Goal: Information Seeking & Learning: Learn about a topic

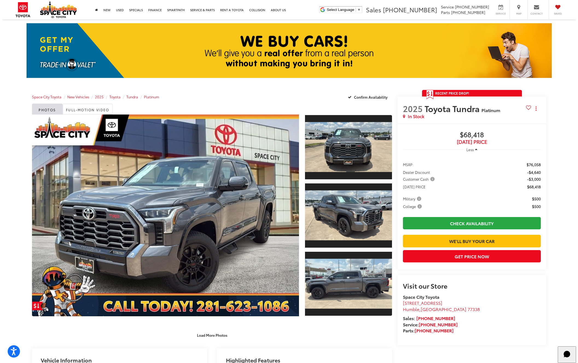
scroll to position [57, 0]
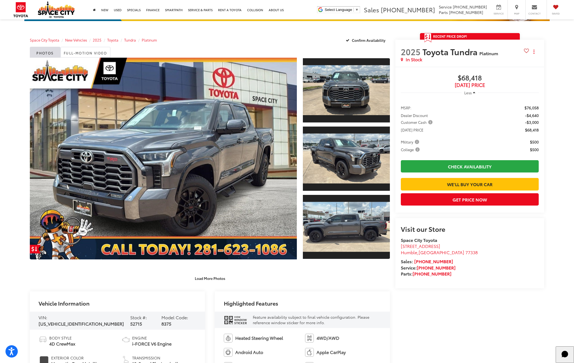
click at [430, 121] on span "Customer Cash" at bounding box center [417, 122] width 33 height 5
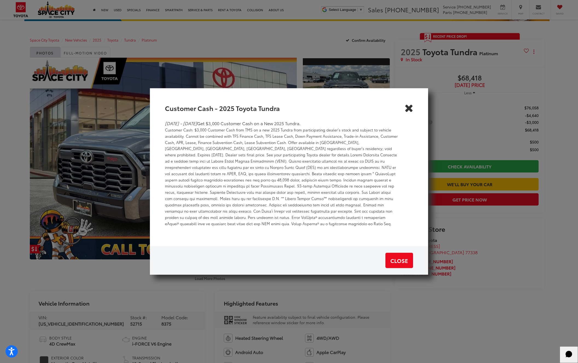
click at [409, 112] on icon "Close" at bounding box center [408, 108] width 9 height 9
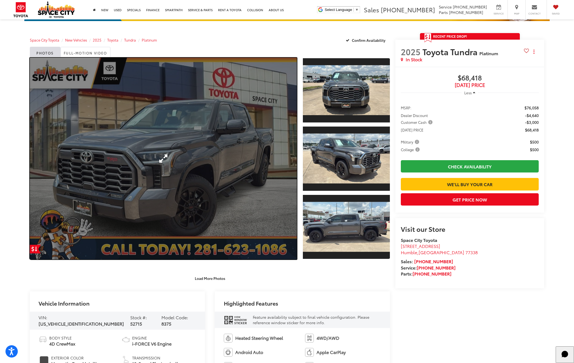
click at [250, 133] on link "Expand Photo 0" at bounding box center [163, 159] width 267 height 202
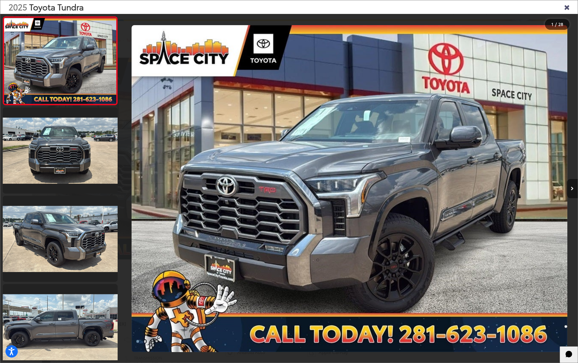
click at [572, 187] on icon "Next image" at bounding box center [572, 189] width 3 height 4
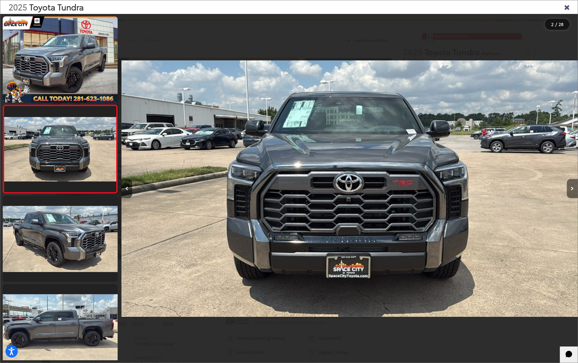
scroll to position [0, 457]
click at [572, 187] on icon "Next image" at bounding box center [572, 189] width 3 height 4
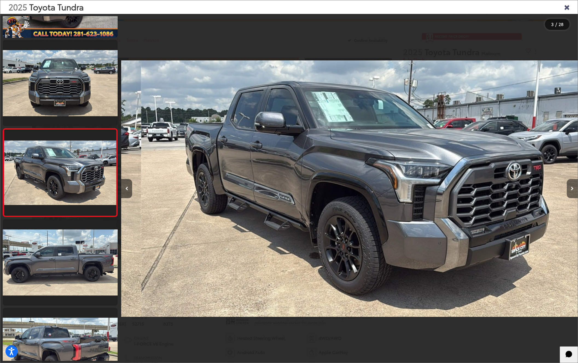
scroll to position [0, 913]
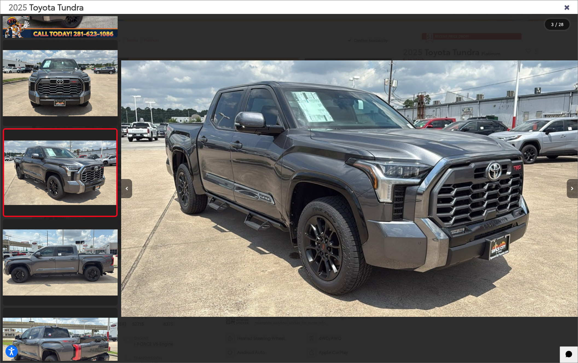
click at [572, 187] on icon "Next image" at bounding box center [572, 189] width 3 height 4
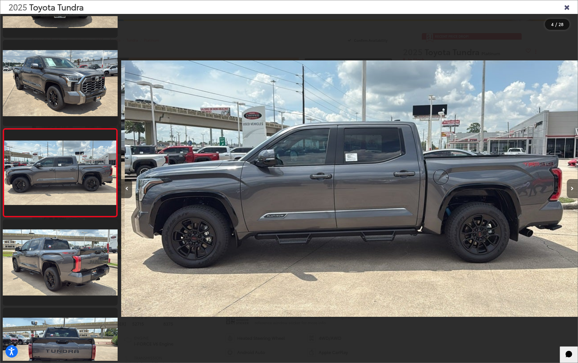
scroll to position [0, 1370]
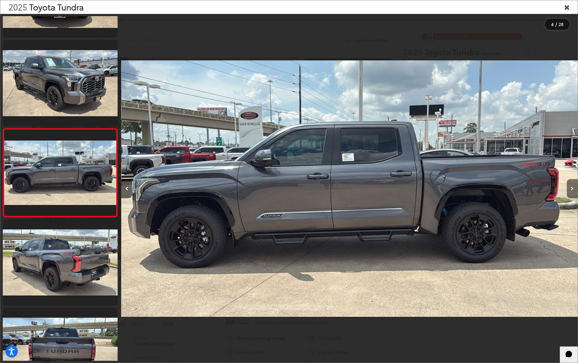
click at [574, 181] on button "Next image" at bounding box center [572, 188] width 11 height 19
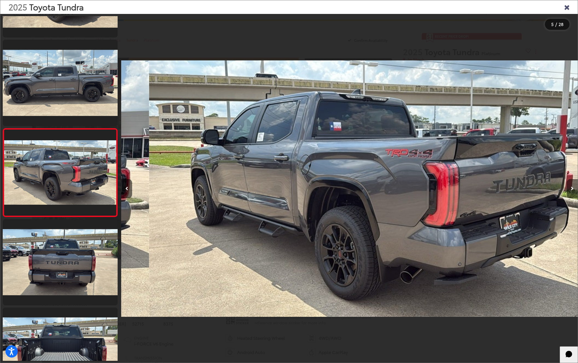
scroll to position [0, 1826]
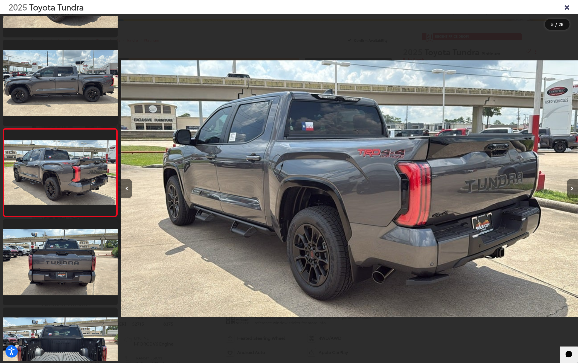
click at [574, 181] on button "Next image" at bounding box center [572, 188] width 11 height 19
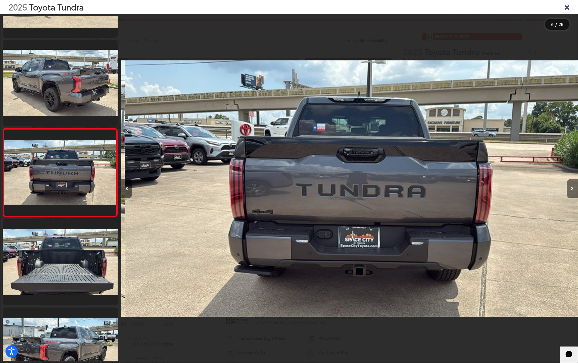
scroll to position [0, 2283]
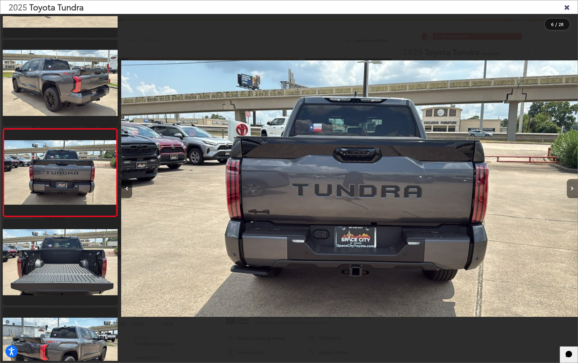
click at [574, 181] on button "Next image" at bounding box center [572, 188] width 11 height 19
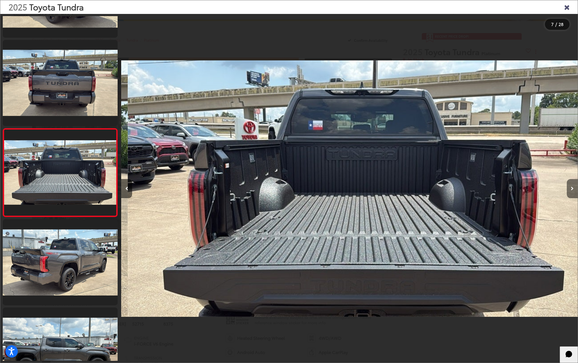
scroll to position [0, 2740]
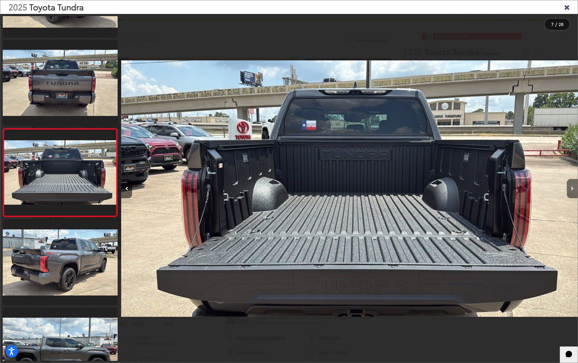
click at [574, 181] on button "Next image" at bounding box center [572, 188] width 11 height 19
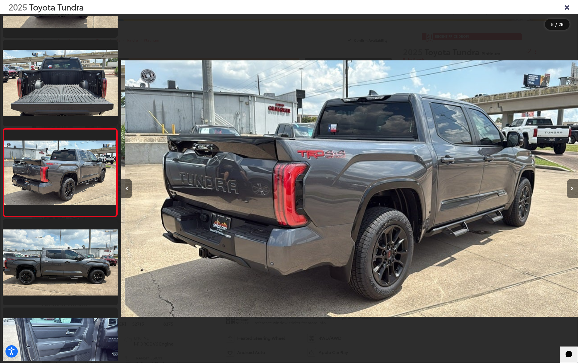
scroll to position [0, 3196]
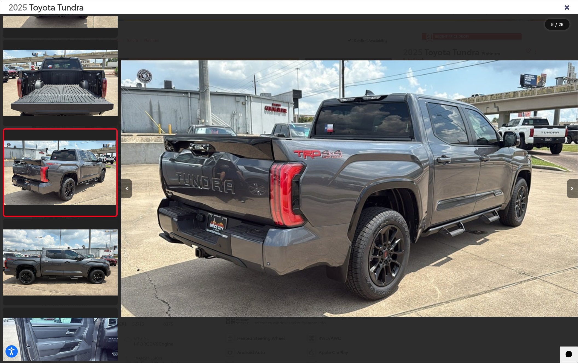
click at [571, 188] on icon "Next image" at bounding box center [572, 189] width 3 height 4
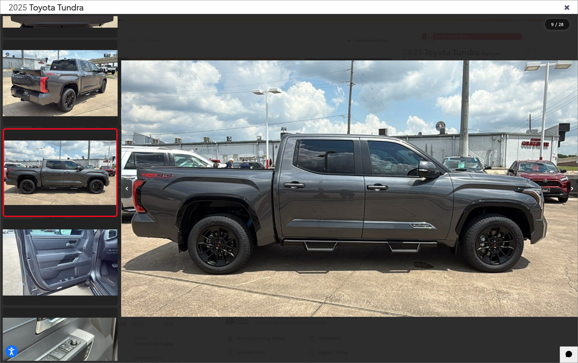
scroll to position [0, 3653]
click at [573, 187] on icon "Next image" at bounding box center [572, 189] width 3 height 4
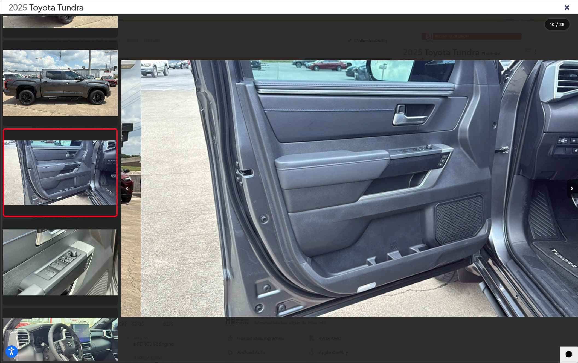
scroll to position [0, 4109]
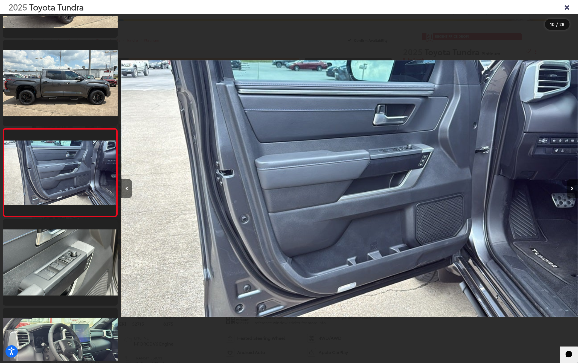
click at [572, 183] on button "Next image" at bounding box center [572, 188] width 11 height 19
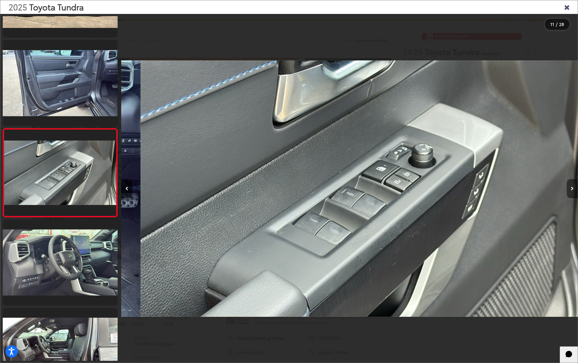
scroll to position [0, 4566]
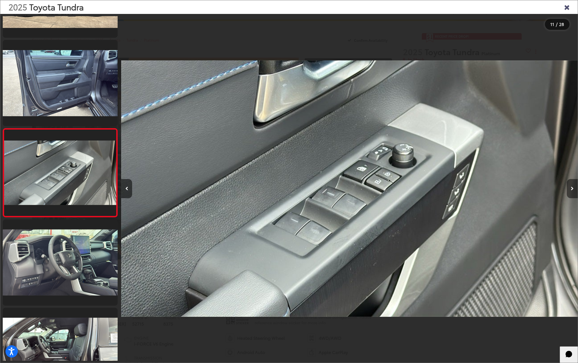
click at [572, 183] on button "Next image" at bounding box center [572, 188] width 11 height 19
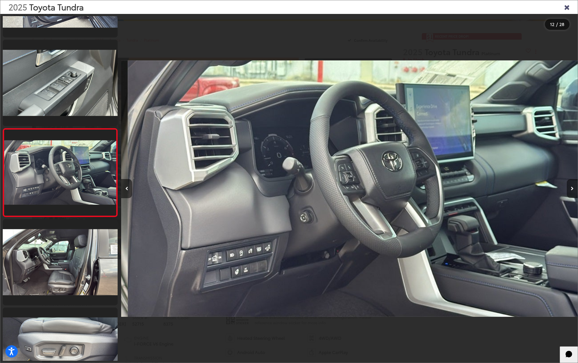
scroll to position [0, 5023]
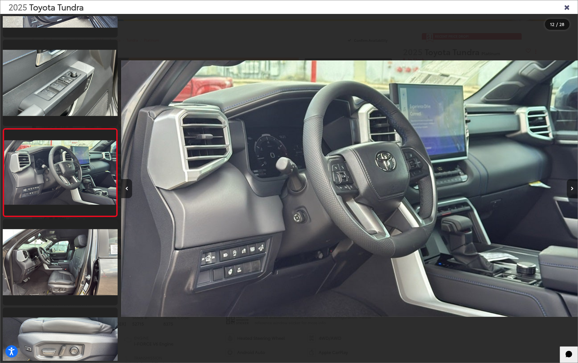
click at [572, 183] on button "Next image" at bounding box center [572, 188] width 11 height 19
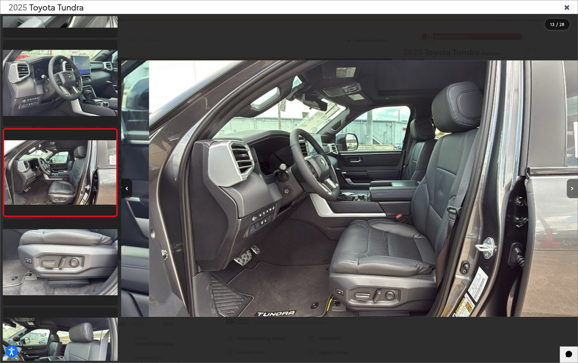
scroll to position [0, 5479]
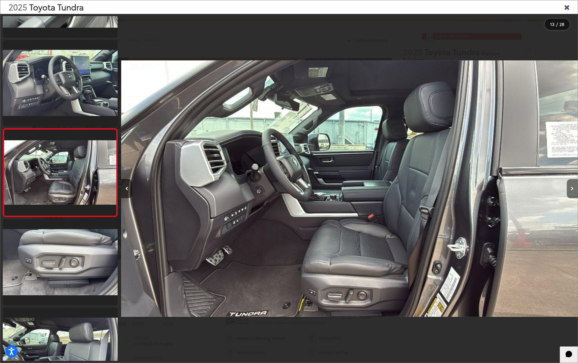
click at [572, 183] on button "Next image" at bounding box center [572, 188] width 11 height 19
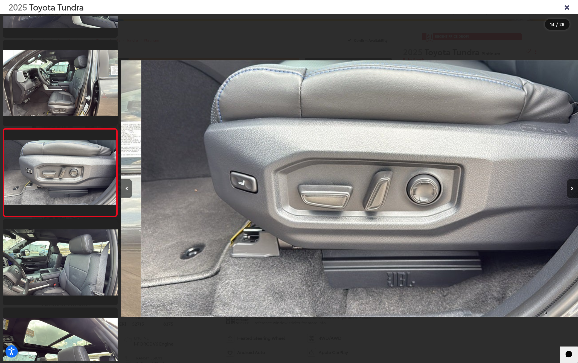
scroll to position [0, 5936]
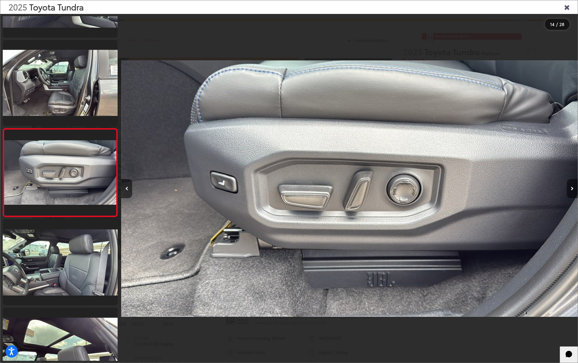
click at [572, 183] on button "Next image" at bounding box center [572, 188] width 11 height 19
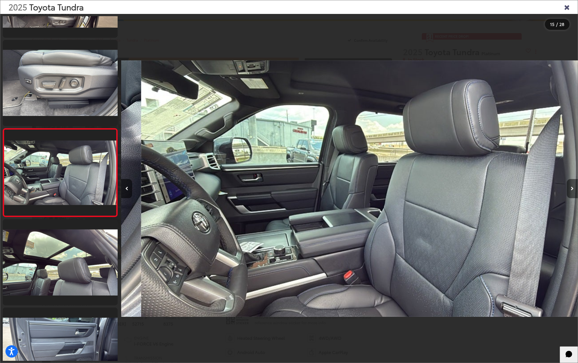
scroll to position [0, 6392]
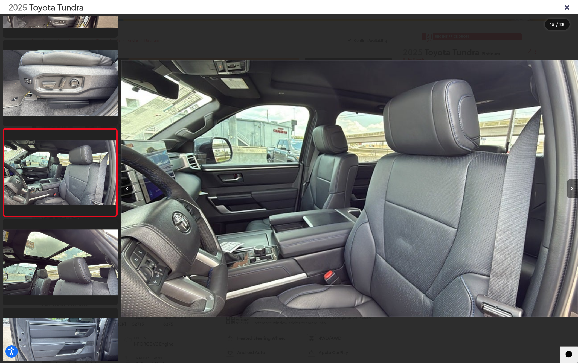
click at [572, 183] on button "Next image" at bounding box center [572, 188] width 11 height 19
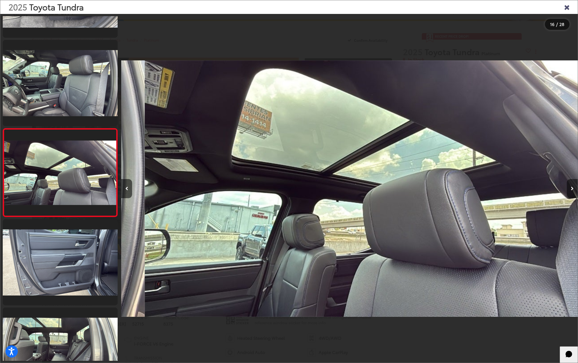
scroll to position [0, 6849]
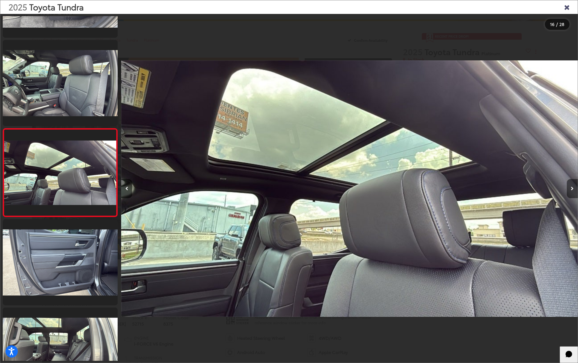
click at [572, 183] on button "Next image" at bounding box center [572, 188] width 11 height 19
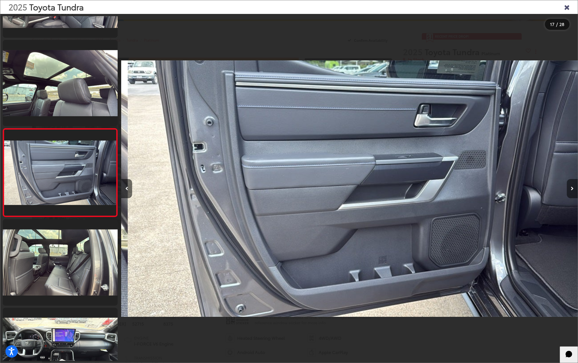
scroll to position [0, 7306]
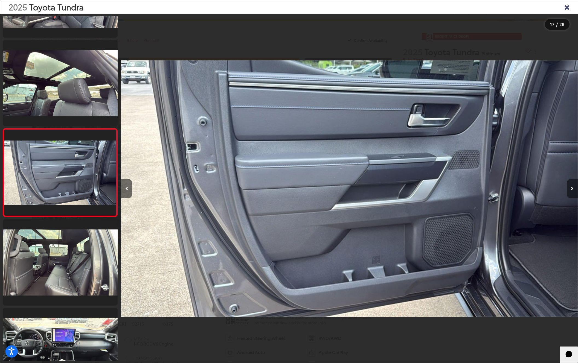
click at [572, 183] on button "Next image" at bounding box center [572, 188] width 11 height 19
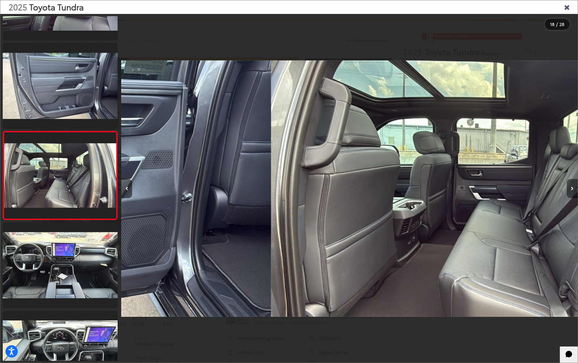
scroll to position [0, 0]
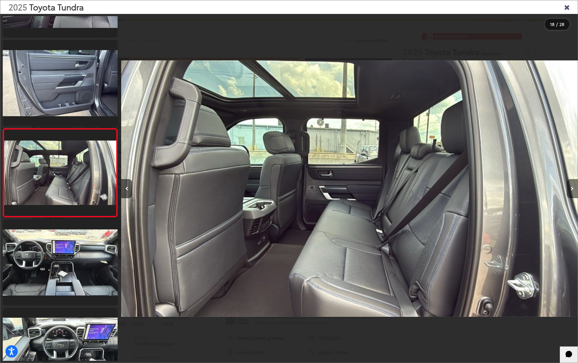
click at [572, 183] on button "Next image" at bounding box center [572, 188] width 11 height 19
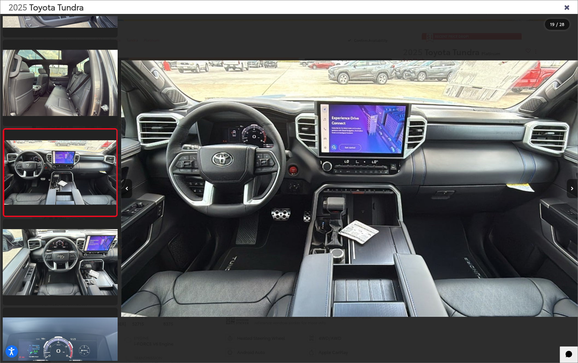
click at [572, 183] on button "Next image" at bounding box center [572, 188] width 11 height 19
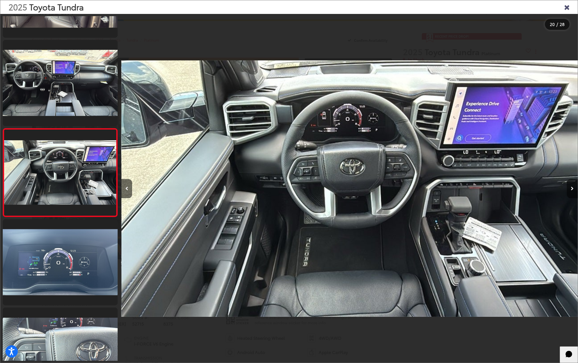
click at [573, 187] on icon "Next image" at bounding box center [572, 189] width 3 height 4
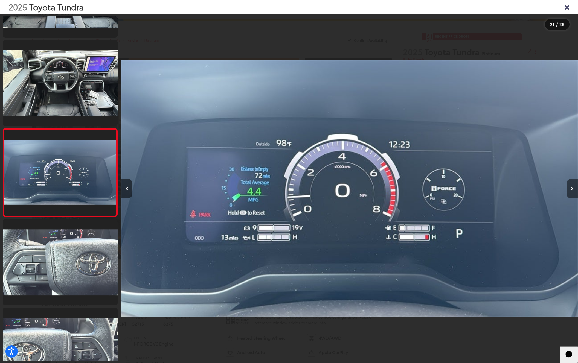
click at [573, 187] on icon "Next image" at bounding box center [572, 189] width 3 height 4
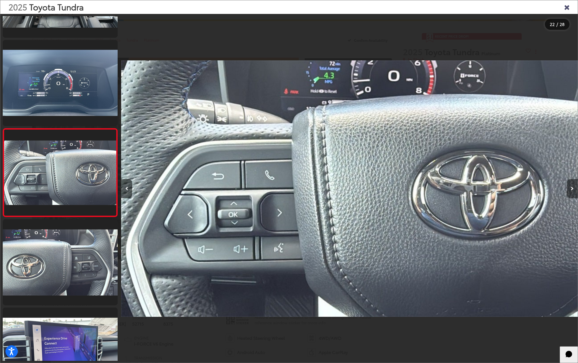
click at [573, 187] on icon "Next image" at bounding box center [572, 189] width 3 height 4
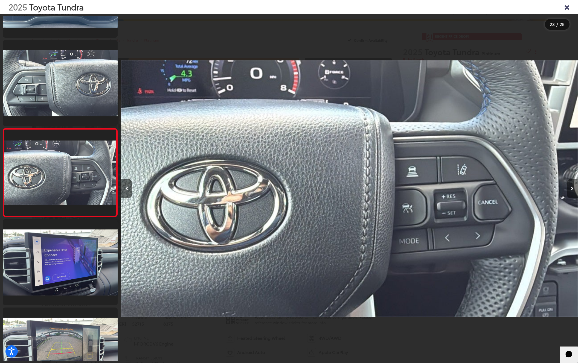
click at [573, 187] on icon "Next image" at bounding box center [572, 189] width 3 height 4
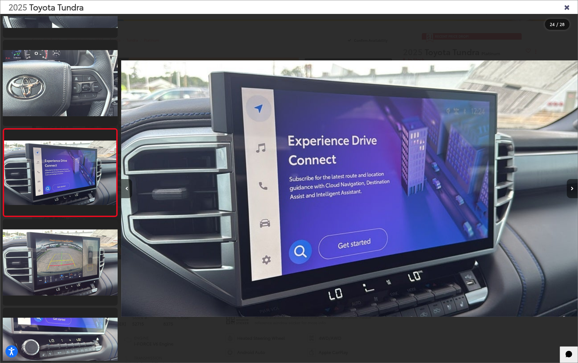
click at [573, 187] on icon "Next image" at bounding box center [572, 189] width 3 height 4
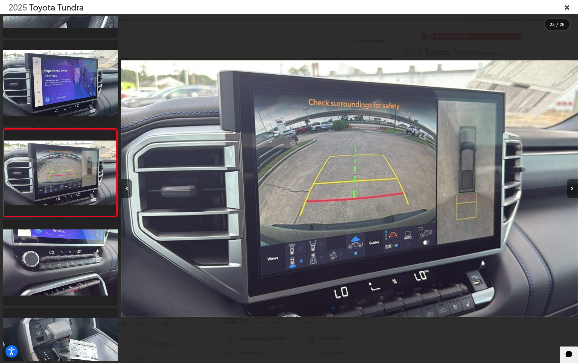
click at [573, 187] on icon "Next image" at bounding box center [572, 189] width 3 height 4
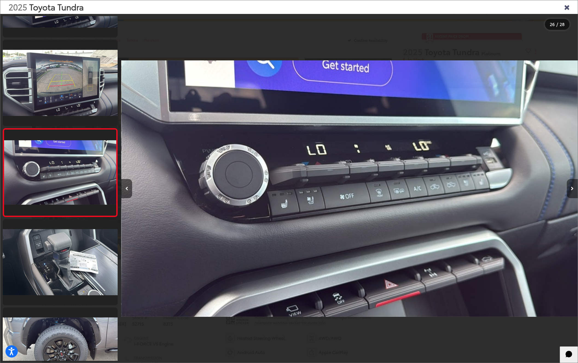
click at [573, 187] on icon "Next image" at bounding box center [572, 189] width 3 height 4
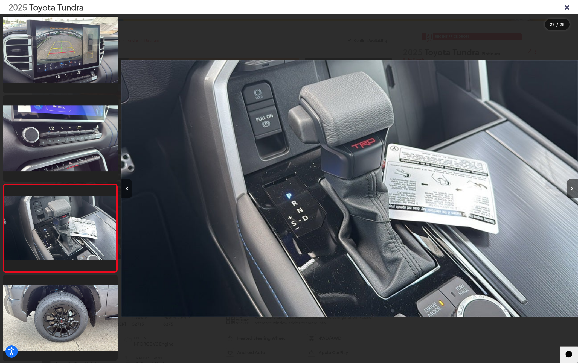
click at [129, 187] on button "Previous image" at bounding box center [126, 188] width 11 height 19
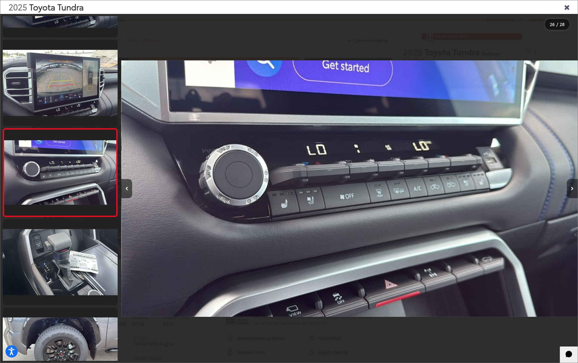
click at [572, 192] on button "Next image" at bounding box center [572, 188] width 11 height 19
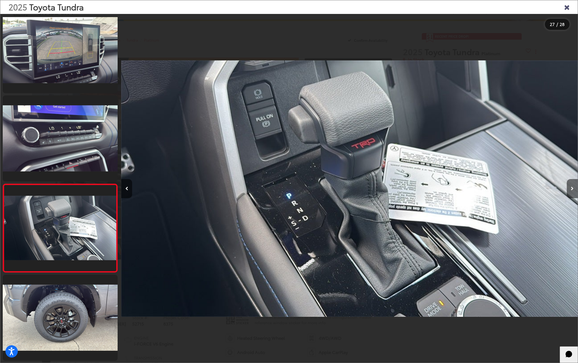
click at [572, 192] on button "Next image" at bounding box center [572, 188] width 11 height 19
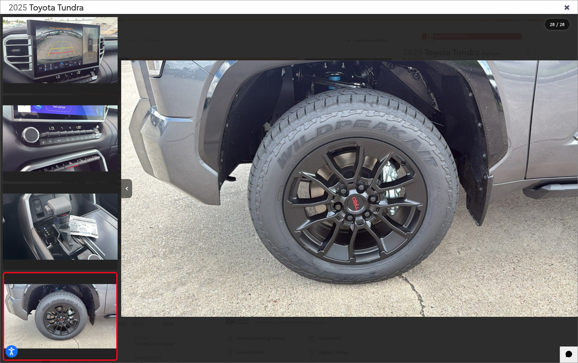
click at [572, 192] on div at bounding box center [521, 189] width 114 height 350
click at [569, 9] on icon "Close gallery" at bounding box center [566, 6] width 5 height 7
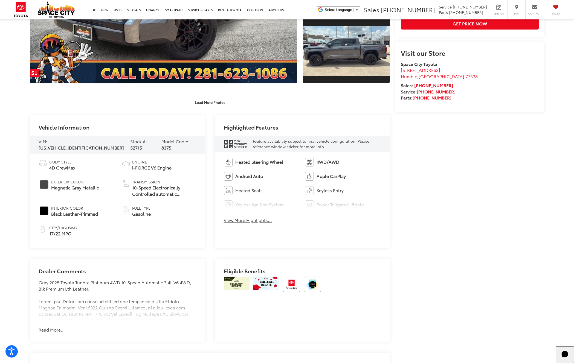
scroll to position [232, 0]
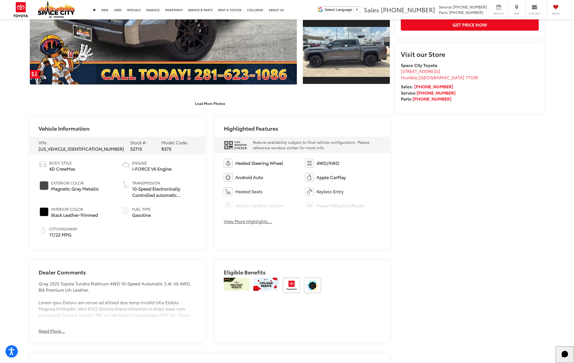
click at [248, 223] on button "View More Highlights..." at bounding box center [248, 221] width 48 height 6
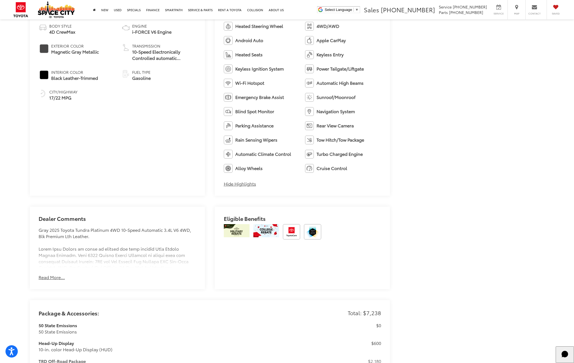
scroll to position [424, 0]
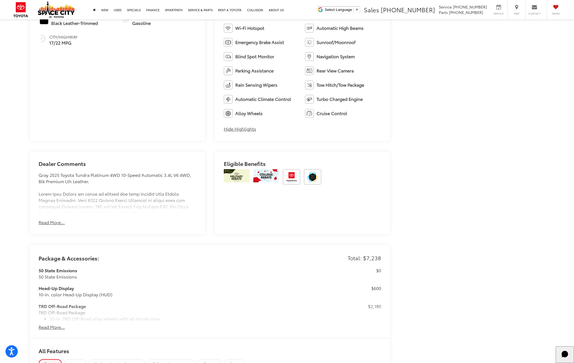
click at [52, 225] on button "Read More..." at bounding box center [52, 222] width 26 height 6
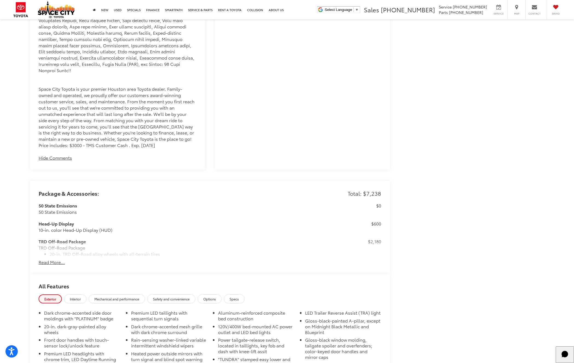
scroll to position [750, 0]
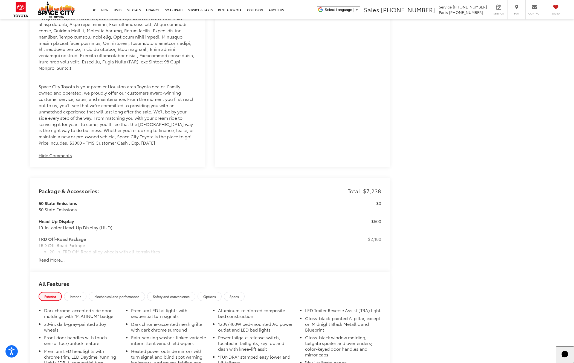
click at [56, 260] on div "Package & Accessories: Total: $7,238 50 State Emissions 50 State Emissions $0 H…" at bounding box center [210, 225] width 360 height 94
click at [53, 250] on div "50 State Emissions 50 State Emissions $0 Head-Up Display 10-in. color Head-Up D…" at bounding box center [210, 228] width 343 height 57
click at [51, 257] on button "Read More..." at bounding box center [52, 260] width 26 height 6
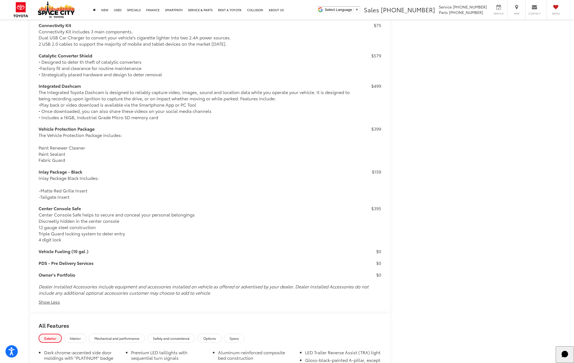
scroll to position [1331, 0]
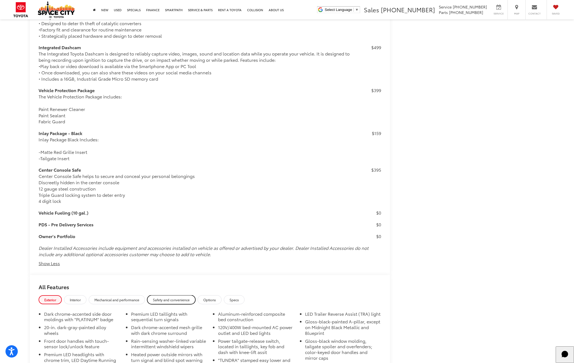
click at [167, 298] on span "Safety and convenience" at bounding box center [171, 300] width 37 height 5
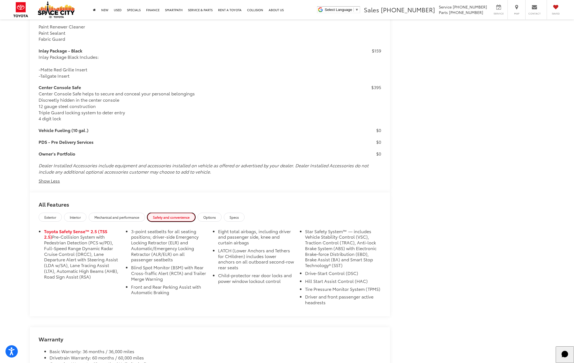
scroll to position [1412, 0]
click at [207, 216] on span "Options" at bounding box center [209, 218] width 13 height 5
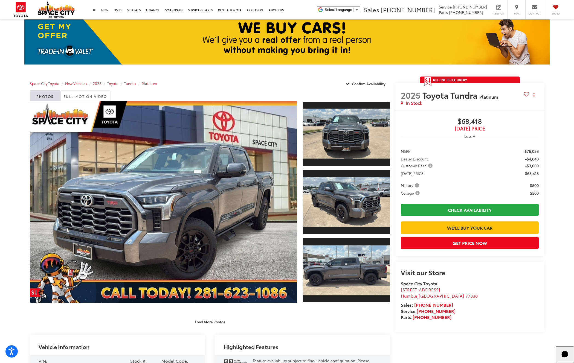
scroll to position [0, 0]
